Goal: Obtain resource: Download file/media

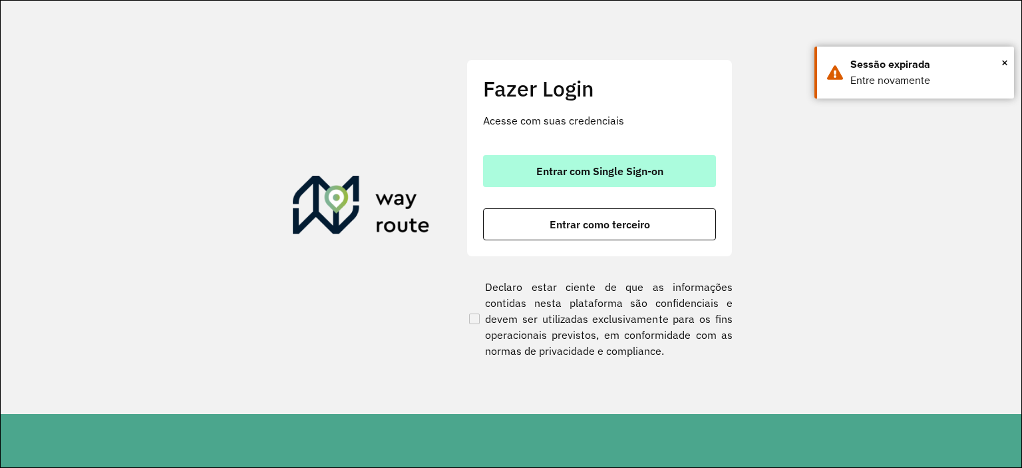
click at [559, 178] on button "Entrar com Single Sign-on" at bounding box center [599, 171] width 233 height 32
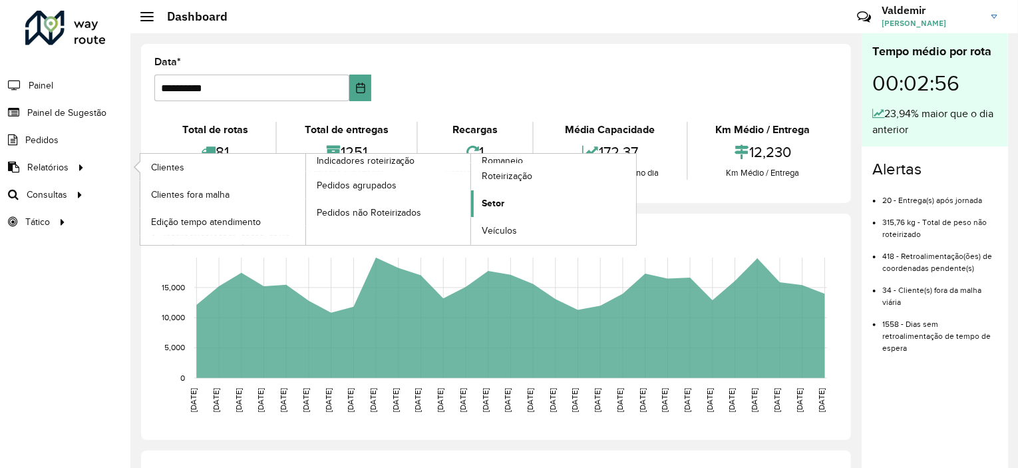
click at [500, 200] on span "Setor" at bounding box center [493, 203] width 23 height 14
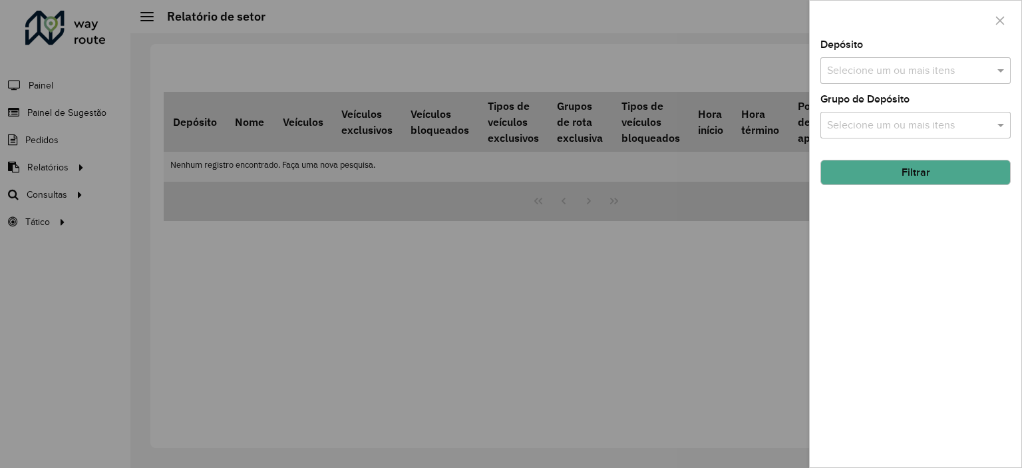
click at [881, 69] on input "text" at bounding box center [909, 71] width 170 height 16
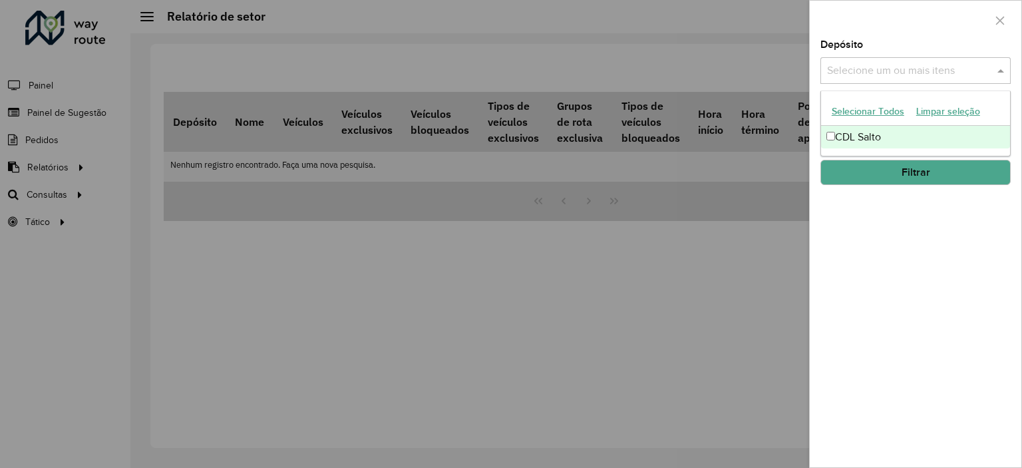
click at [879, 138] on div "CDL Salto" at bounding box center [915, 137] width 189 height 23
click at [961, 184] on div "Depósito Selecione um ou mais itens CDL Salto × × Grupo de Depósito Selecione u…" at bounding box center [916, 253] width 212 height 427
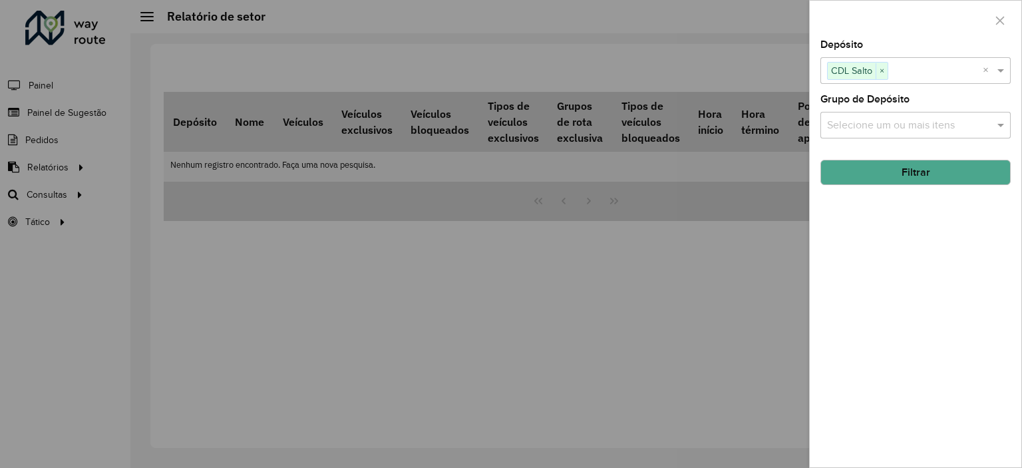
click at [893, 130] on input "text" at bounding box center [909, 126] width 170 height 16
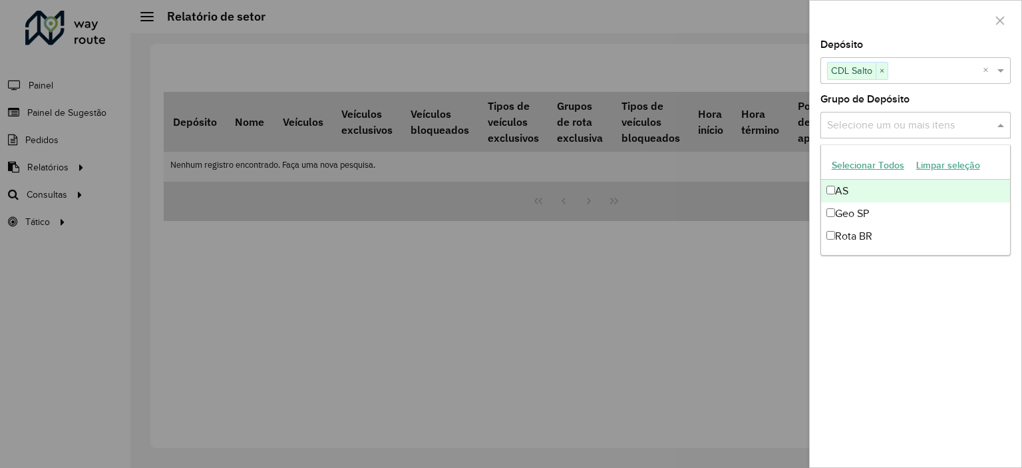
click at [865, 164] on button "Selecionar Todos" at bounding box center [868, 165] width 84 height 21
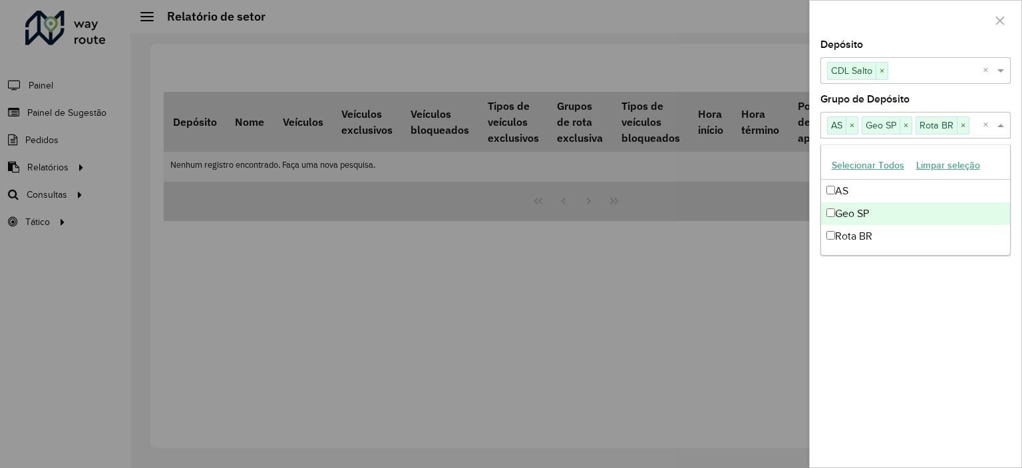
click at [931, 300] on div "Depósito Selecione um ou mais itens CDL Salto × × Grupo de Depósito Selecione u…" at bounding box center [916, 253] width 212 height 427
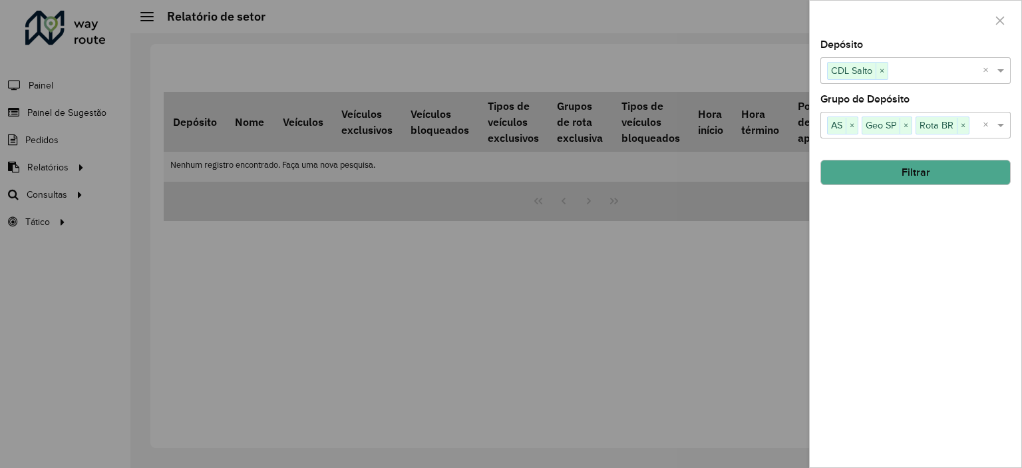
click at [895, 178] on button "Filtrar" at bounding box center [915, 172] width 190 height 25
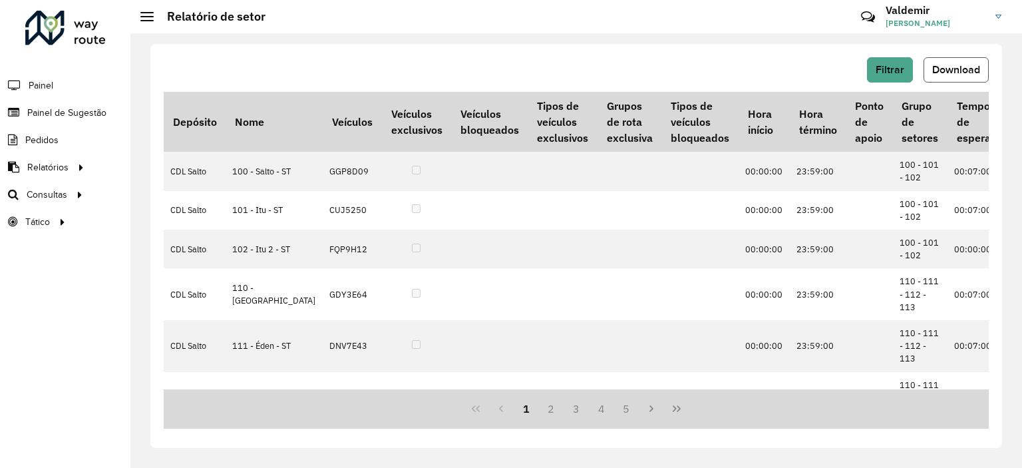
click at [938, 66] on span "Download" at bounding box center [956, 69] width 48 height 11
